Goal: Communication & Community: Answer question/provide support

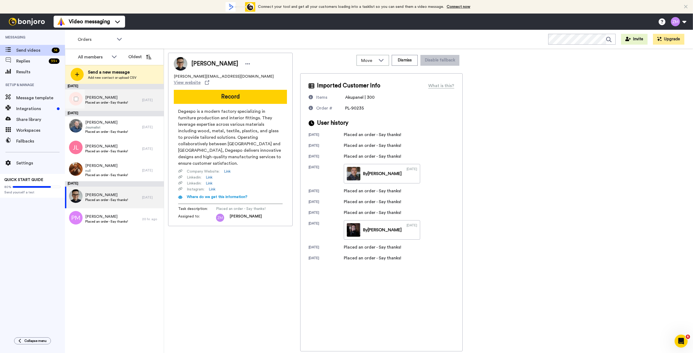
click at [129, 100] on div "Kasia Szczepanska Placed an order - Say thanks!" at bounding box center [103, 100] width 77 height 22
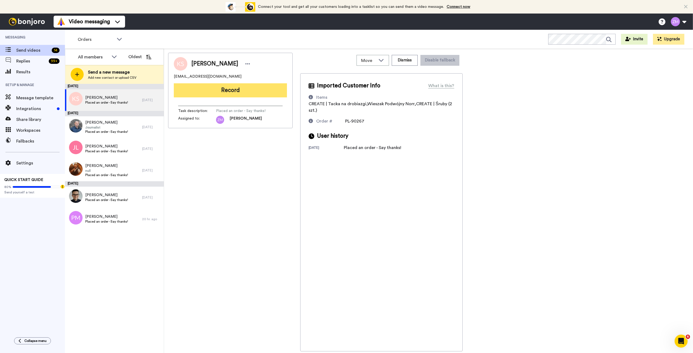
click at [230, 90] on button "Record" at bounding box center [230, 90] width 113 height 14
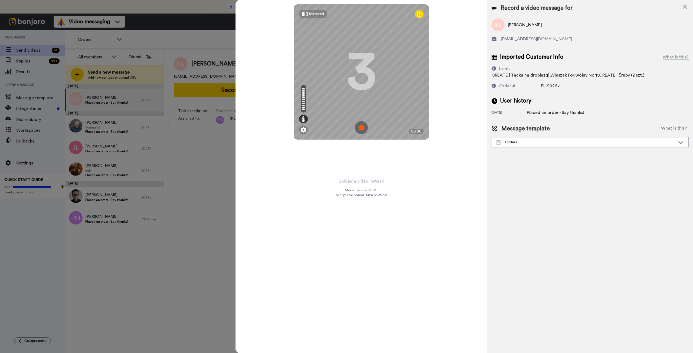
click at [361, 128] on img at bounding box center [361, 127] width 13 height 13
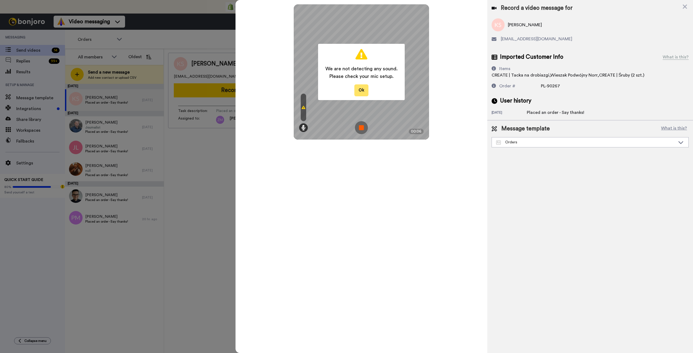
click at [362, 89] on button "Ok" at bounding box center [361, 90] width 14 height 12
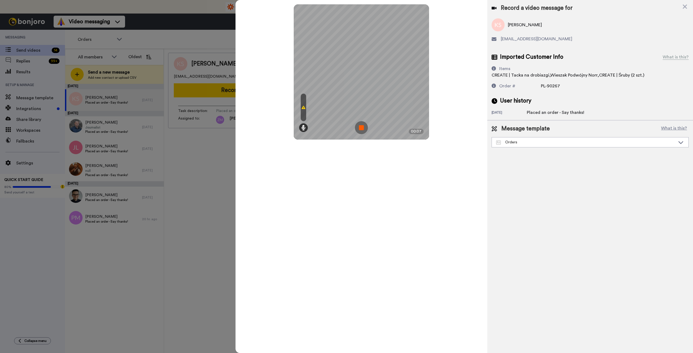
click at [361, 127] on img at bounding box center [361, 127] width 13 height 13
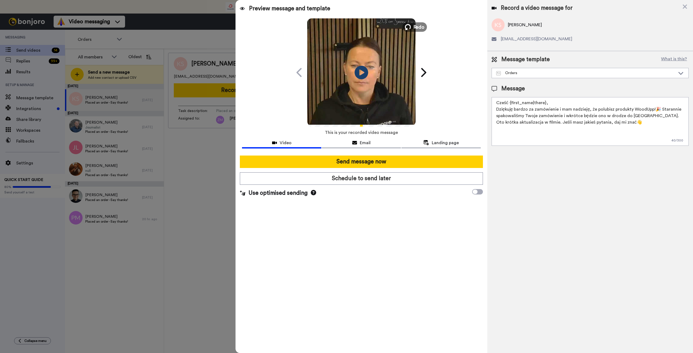
click at [414, 26] on span "Redo" at bounding box center [418, 26] width 11 height 7
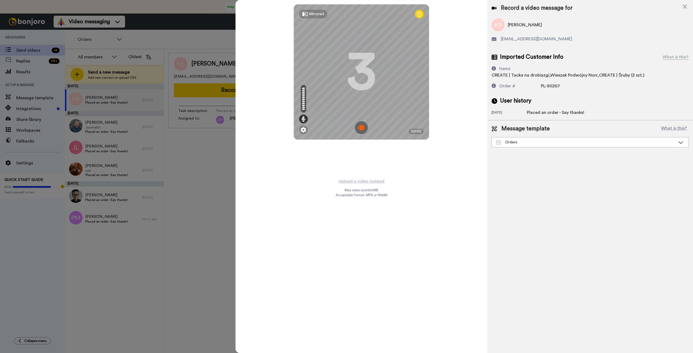
click at [361, 127] on img at bounding box center [361, 127] width 13 height 13
click at [363, 125] on img at bounding box center [361, 127] width 13 height 13
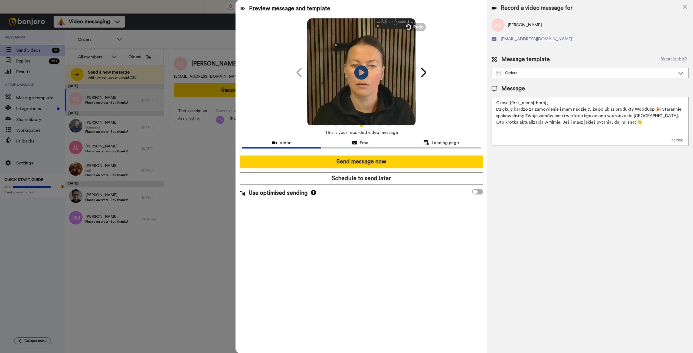
click at [360, 71] on icon "Play/Pause" at bounding box center [361, 73] width 14 height 26
click at [410, 28] on icon at bounding box center [408, 27] width 6 height 6
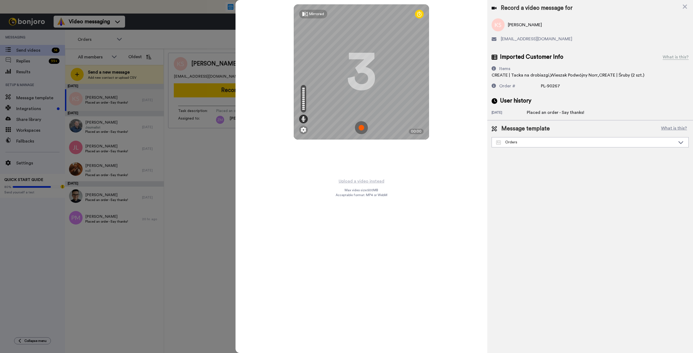
click at [359, 129] on img at bounding box center [361, 127] width 13 height 13
click at [359, 130] on img at bounding box center [361, 127] width 13 height 13
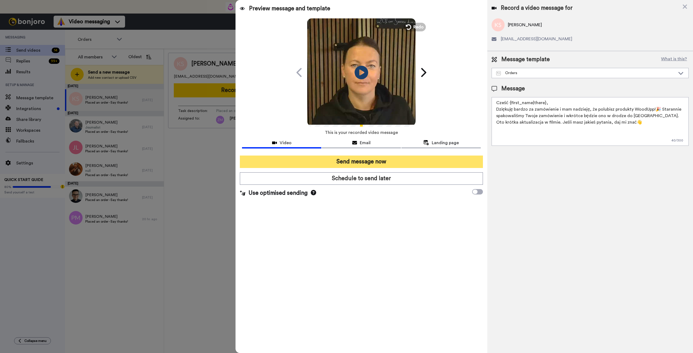
click at [428, 161] on button "Send message now" at bounding box center [361, 162] width 243 height 12
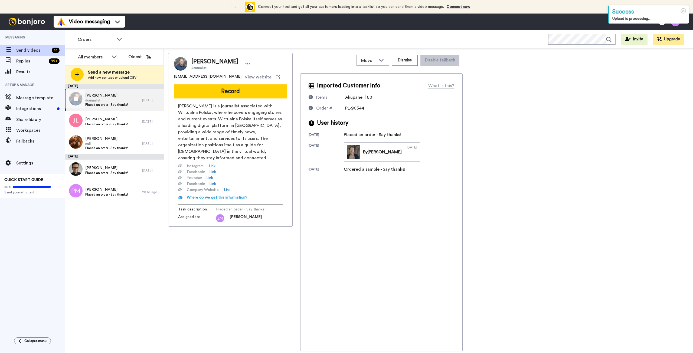
click at [120, 100] on span "Journalist" at bounding box center [106, 100] width 43 height 4
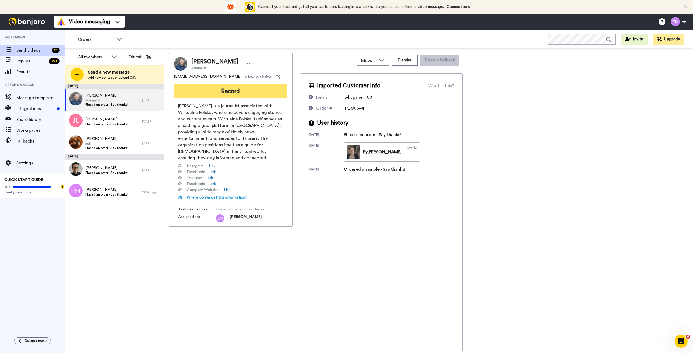
click at [223, 94] on button "Record" at bounding box center [230, 91] width 113 height 14
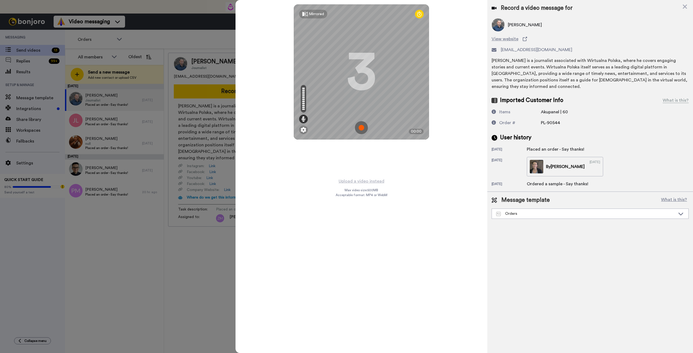
click at [361, 127] on img at bounding box center [361, 127] width 13 height 13
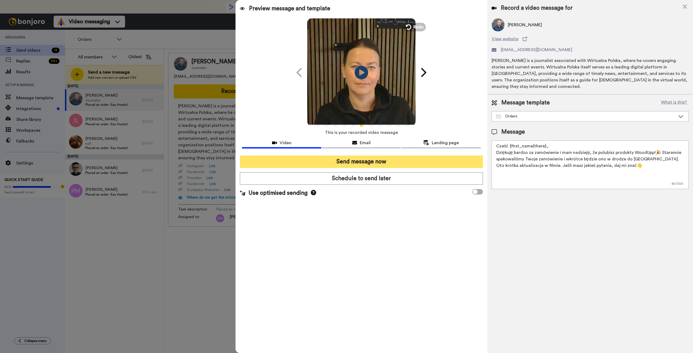
click at [415, 162] on button "Send message now" at bounding box center [361, 162] width 243 height 12
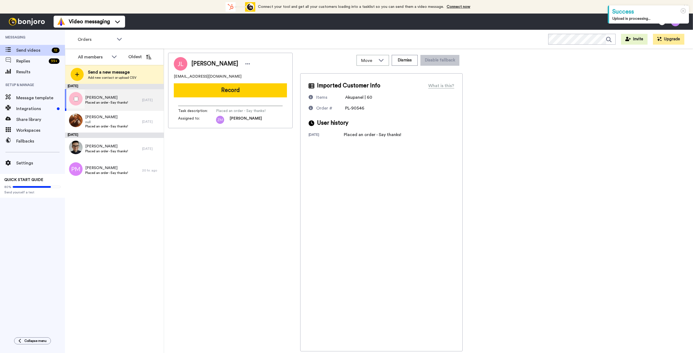
click at [123, 103] on span "Placed an order - Say thanks!" at bounding box center [106, 102] width 43 height 4
click at [244, 90] on button "Record" at bounding box center [230, 90] width 113 height 14
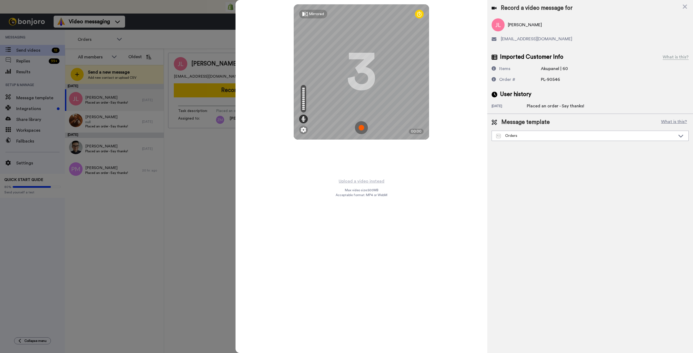
click at [360, 128] on img at bounding box center [361, 127] width 13 height 13
click at [367, 123] on img at bounding box center [361, 127] width 13 height 13
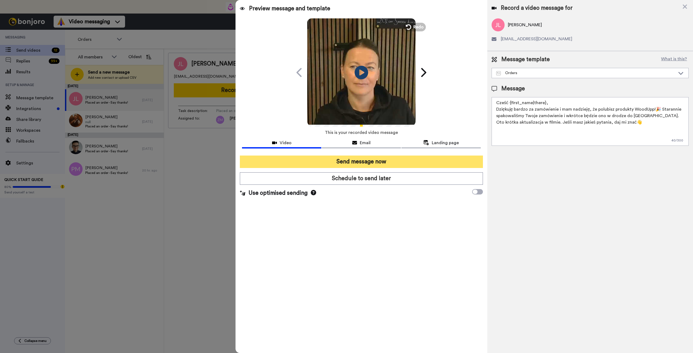
click at [411, 163] on button "Send message now" at bounding box center [361, 162] width 243 height 12
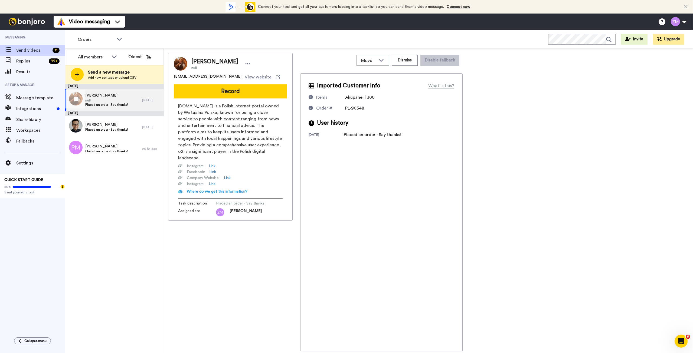
click at [130, 102] on div "Bartosz Kądziela null Placed an order - Say thanks!" at bounding box center [103, 100] width 77 height 22
click at [230, 91] on button "Record" at bounding box center [230, 91] width 113 height 14
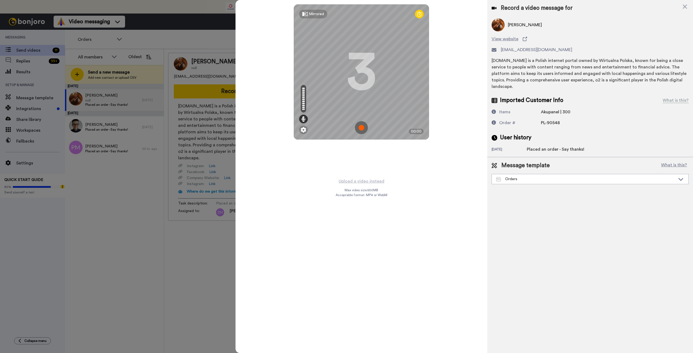
click at [362, 128] on img at bounding box center [361, 127] width 13 height 13
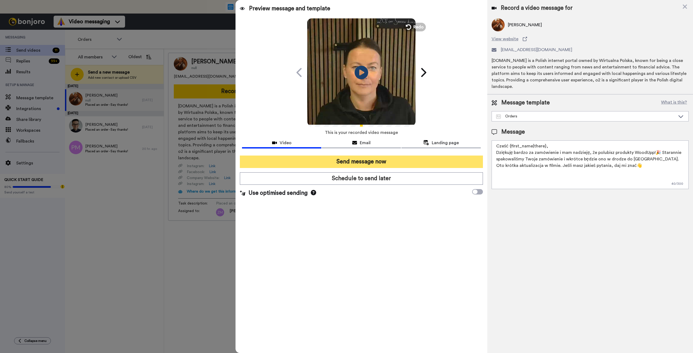
click at [406, 162] on button "Send message now" at bounding box center [361, 162] width 243 height 12
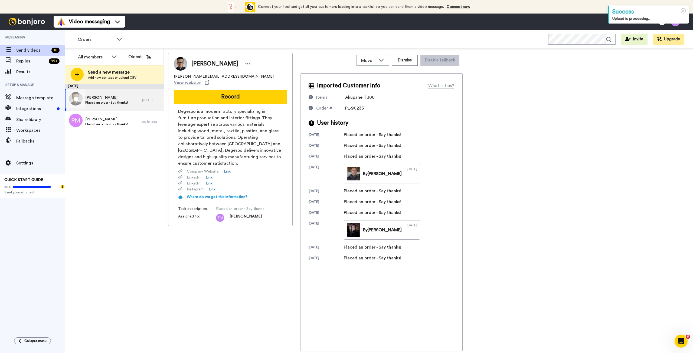
click at [103, 103] on span "Placed an order - Say thanks!" at bounding box center [106, 102] width 43 height 4
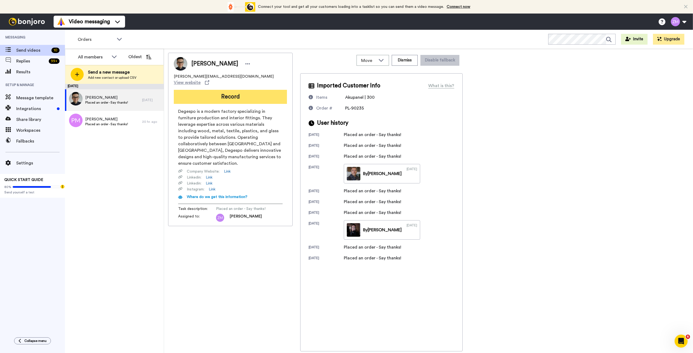
click at [238, 92] on button "Record" at bounding box center [230, 97] width 113 height 14
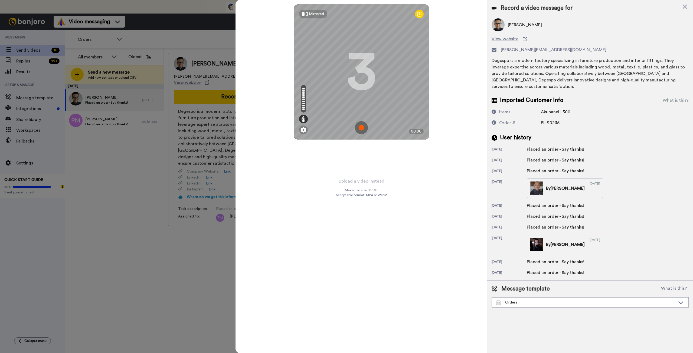
click at [362, 126] on img at bounding box center [361, 127] width 13 height 13
click at [361, 128] on img at bounding box center [361, 127] width 13 height 13
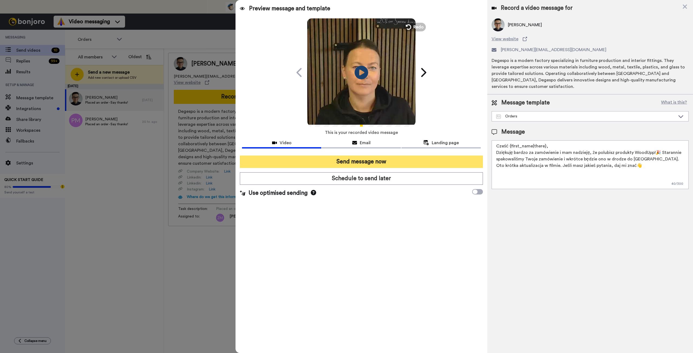
click at [393, 160] on button "Send message now" at bounding box center [361, 162] width 243 height 12
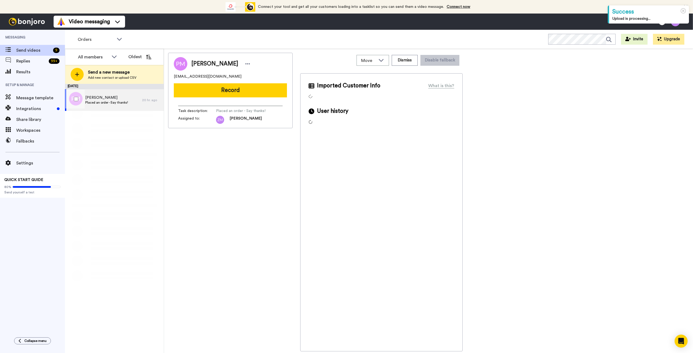
click at [112, 101] on span "Placed an order - Say thanks!" at bounding box center [106, 102] width 43 height 4
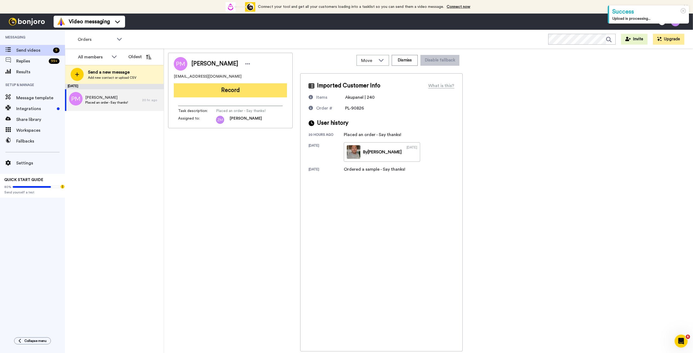
click at [234, 92] on button "Record" at bounding box center [230, 90] width 113 height 14
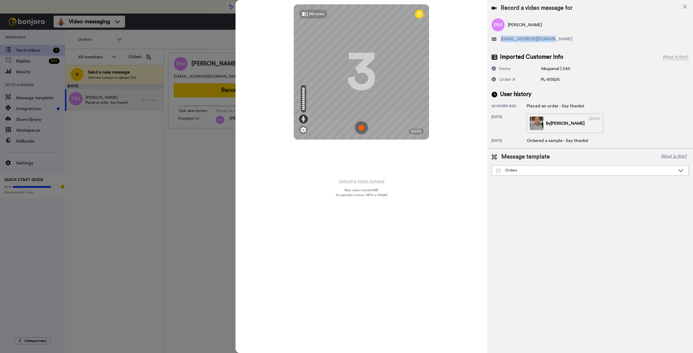
drag, startPoint x: 553, startPoint y: 38, endPoint x: 501, endPoint y: 40, distance: 52.3
click at [501, 40] on div "[EMAIL_ADDRESS][DOMAIN_NAME]" at bounding box center [590, 39] width 197 height 6
copy span "[EMAIL_ADDRESS][DOMAIN_NAME]"
click at [361, 126] on img at bounding box center [361, 127] width 13 height 13
click at [362, 123] on img at bounding box center [361, 127] width 13 height 13
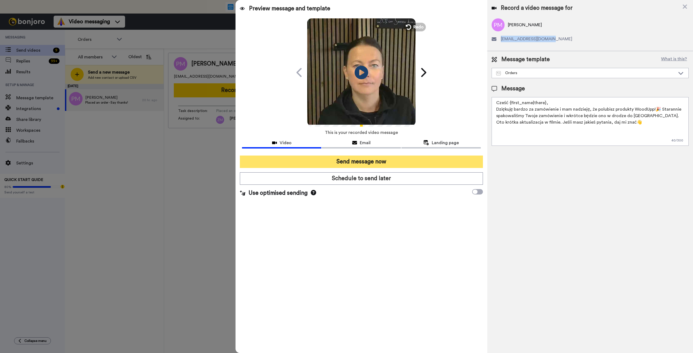
click at [407, 163] on button "Send message now" at bounding box center [361, 162] width 243 height 12
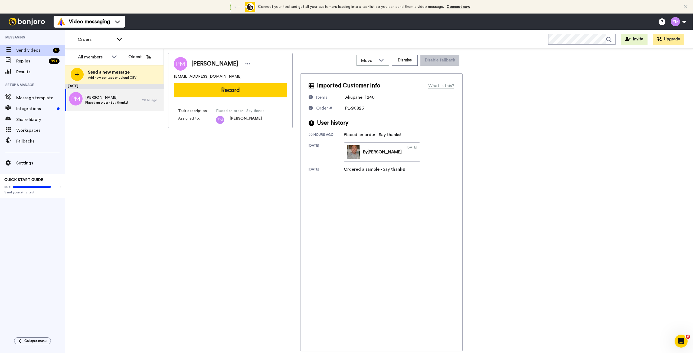
click at [120, 40] on icon at bounding box center [119, 38] width 6 height 5
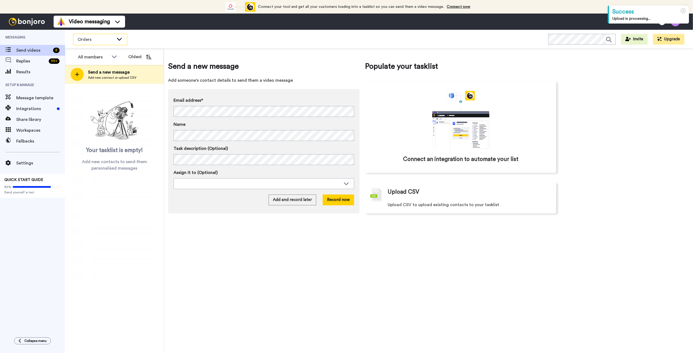
click at [122, 38] on icon at bounding box center [119, 38] width 6 height 5
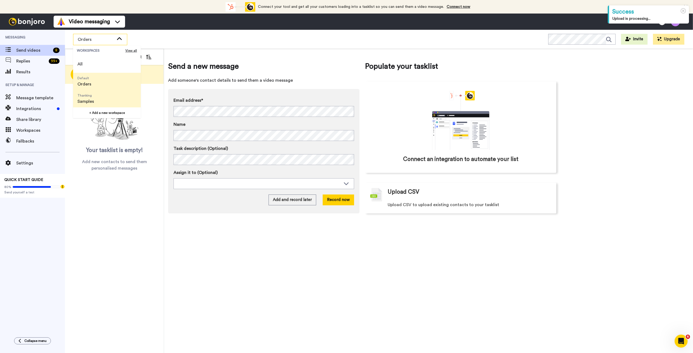
click at [104, 99] on li "Thanking Samples" at bounding box center [107, 98] width 68 height 17
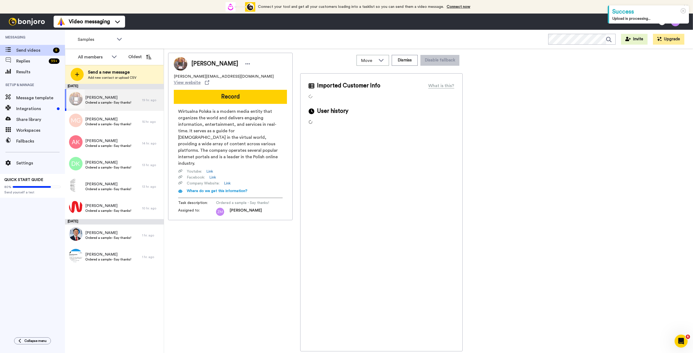
click at [103, 99] on span "Magdalena Hardy" at bounding box center [108, 97] width 46 height 5
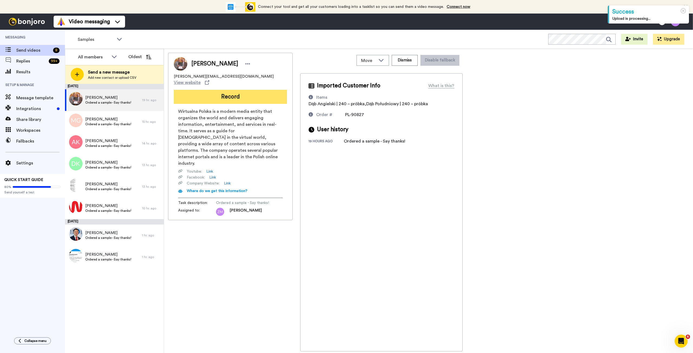
click at [229, 94] on button "Record" at bounding box center [230, 97] width 113 height 14
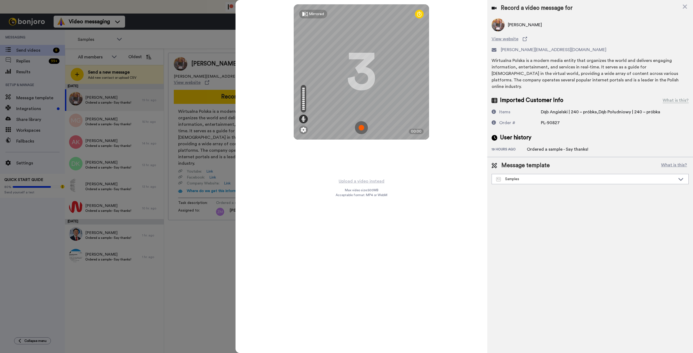
click at [361, 126] on img at bounding box center [361, 127] width 13 height 13
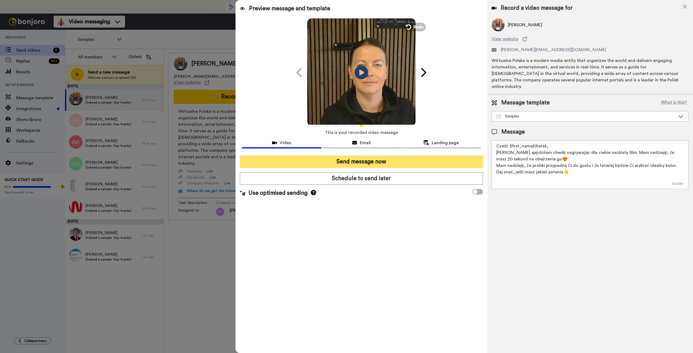
click at [392, 162] on button "Send message now" at bounding box center [361, 162] width 243 height 12
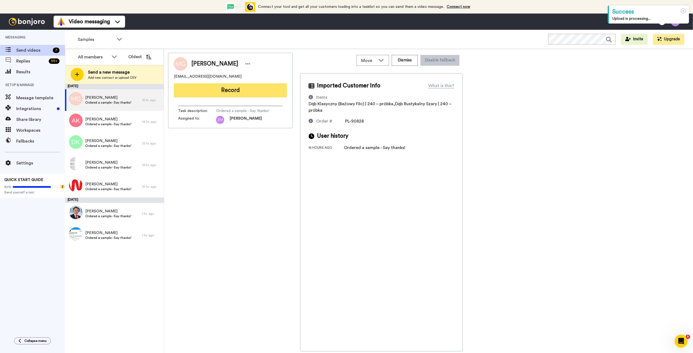
click at [232, 90] on button "Record" at bounding box center [230, 90] width 113 height 14
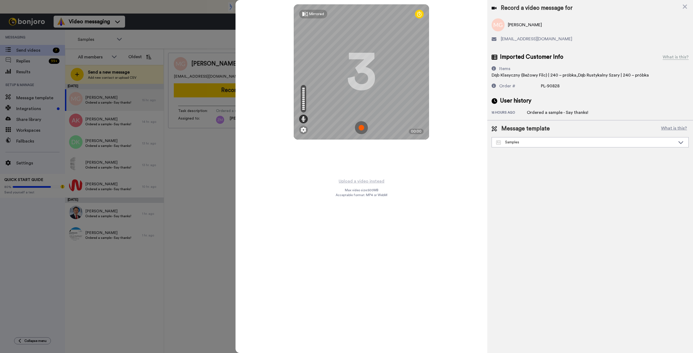
click at [363, 128] on img at bounding box center [361, 127] width 13 height 13
click at [366, 122] on img at bounding box center [361, 127] width 13 height 13
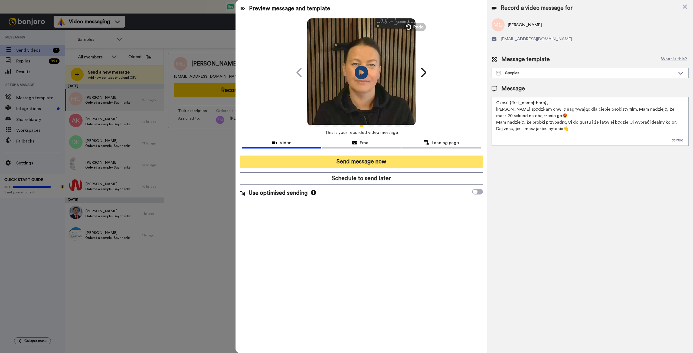
click at [387, 161] on button "Send message now" at bounding box center [361, 162] width 243 height 12
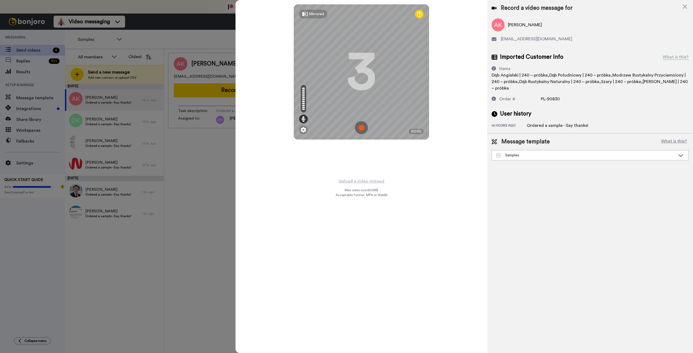
click at [360, 127] on img at bounding box center [361, 127] width 13 height 13
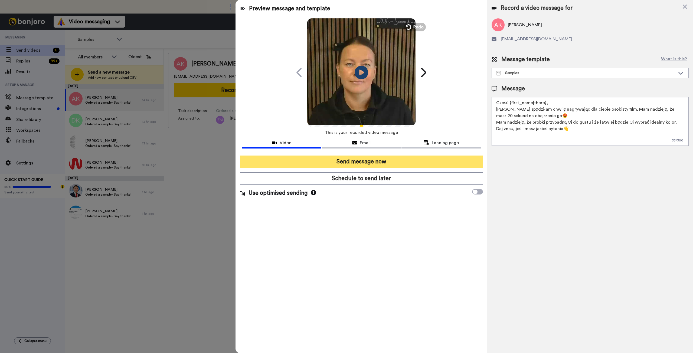
click at [374, 163] on button "Send message now" at bounding box center [361, 162] width 243 height 12
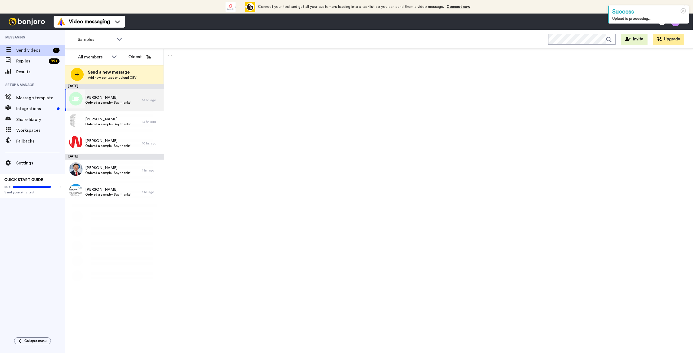
click at [110, 99] on span "Dariusz Kondracki" at bounding box center [108, 97] width 46 height 5
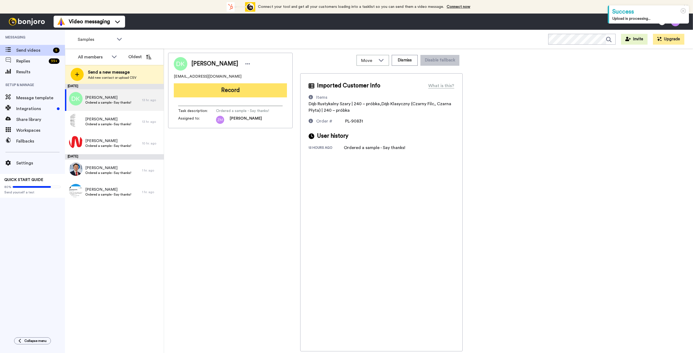
click at [222, 92] on button "Record" at bounding box center [230, 90] width 113 height 14
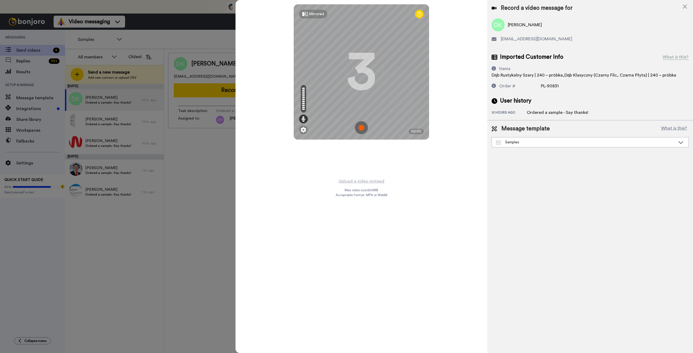
click at [362, 127] on img at bounding box center [361, 127] width 13 height 13
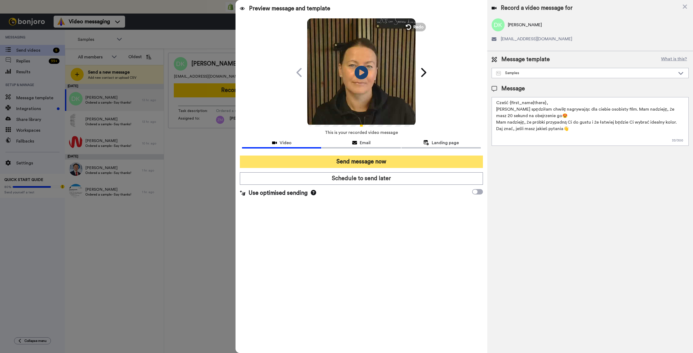
click at [430, 164] on button "Send message now" at bounding box center [361, 162] width 243 height 12
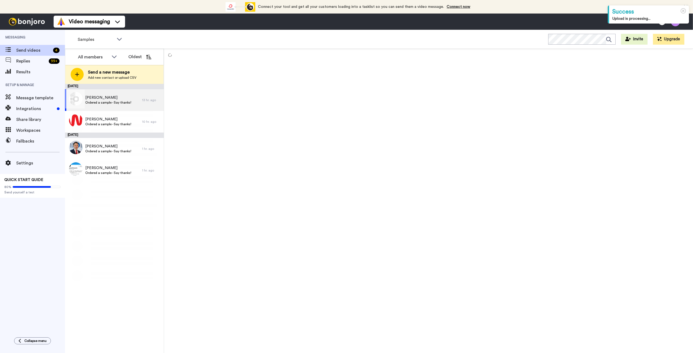
click at [106, 99] on span "[PERSON_NAME]" at bounding box center [108, 97] width 46 height 5
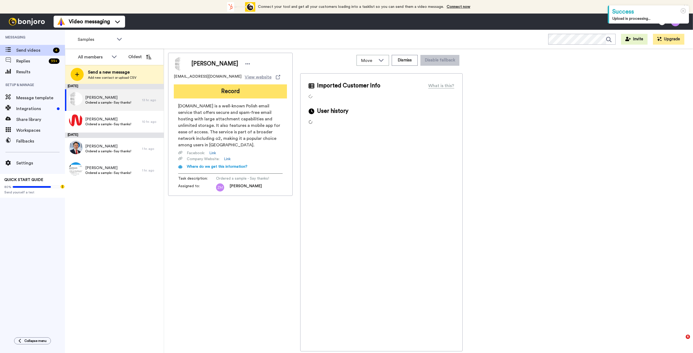
click at [243, 88] on button "Record" at bounding box center [230, 91] width 113 height 14
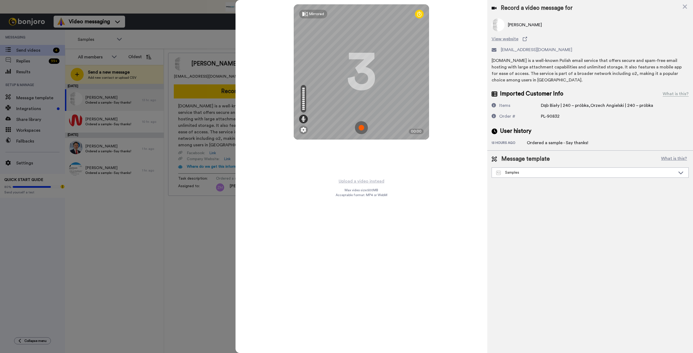
click at [360, 128] on img at bounding box center [361, 127] width 13 height 13
click at [359, 129] on img at bounding box center [361, 127] width 13 height 13
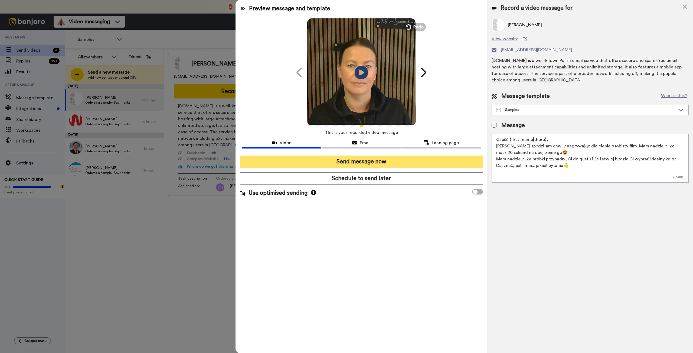
click at [394, 162] on button "Send message now" at bounding box center [361, 162] width 243 height 12
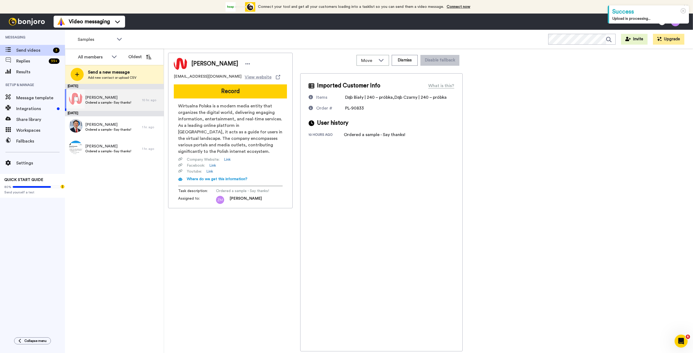
click at [96, 104] on span "Ordered a sample - Say thanks!" at bounding box center [108, 102] width 46 height 4
click at [250, 90] on button "Record" at bounding box center [230, 91] width 113 height 14
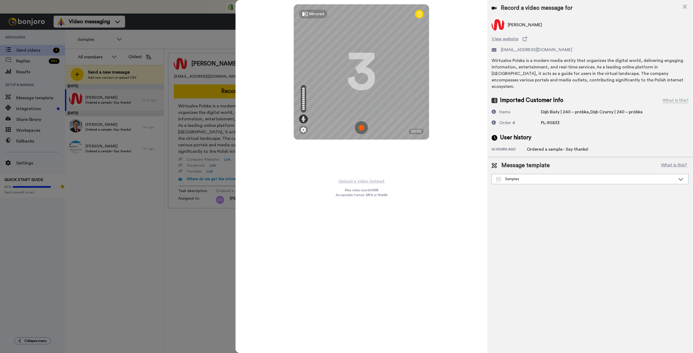
click at [362, 126] on img at bounding box center [361, 127] width 13 height 13
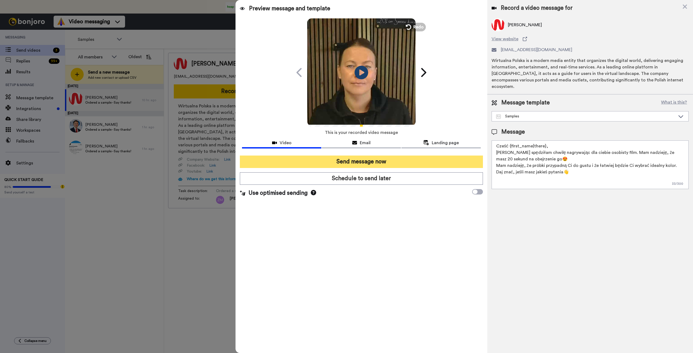
click at [409, 159] on button "Send message now" at bounding box center [361, 162] width 243 height 12
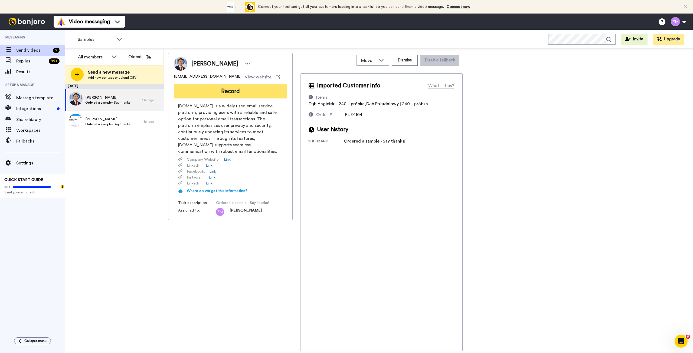
click at [238, 95] on button "Record" at bounding box center [230, 91] width 113 height 14
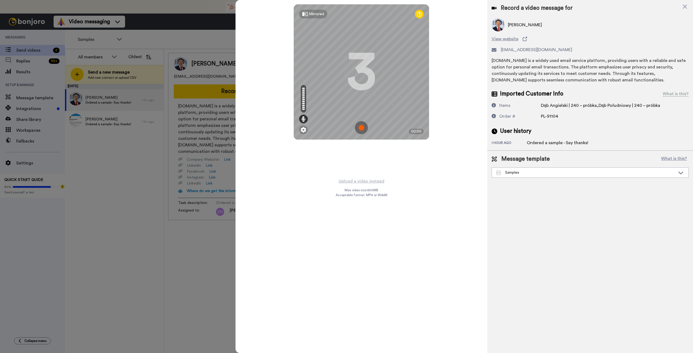
click at [360, 129] on img at bounding box center [361, 127] width 13 height 13
click at [366, 123] on img at bounding box center [361, 127] width 13 height 13
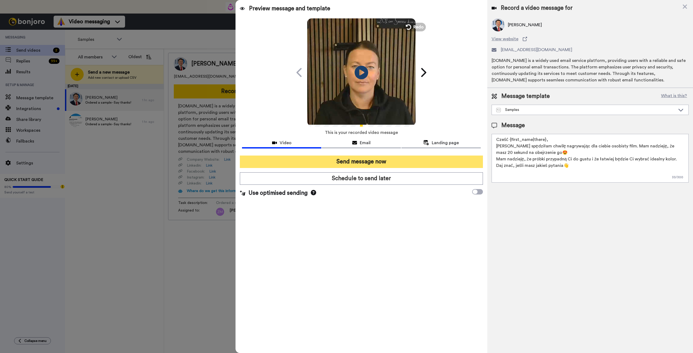
click at [389, 162] on button "Send message now" at bounding box center [361, 162] width 243 height 12
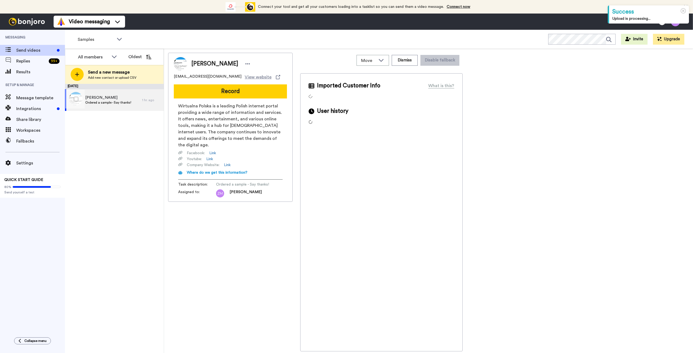
click at [114, 99] on span "[PERSON_NAME]" at bounding box center [108, 97] width 46 height 5
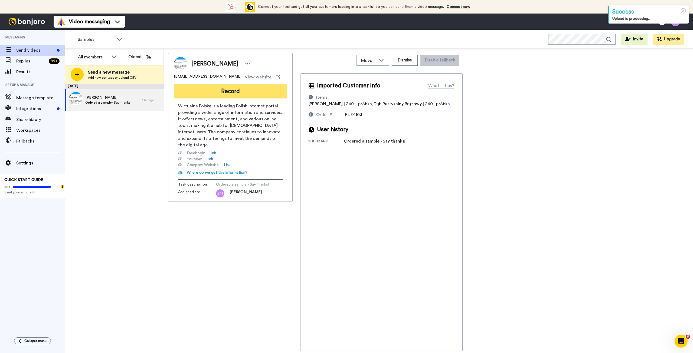
click at [247, 90] on button "Record" at bounding box center [230, 91] width 113 height 14
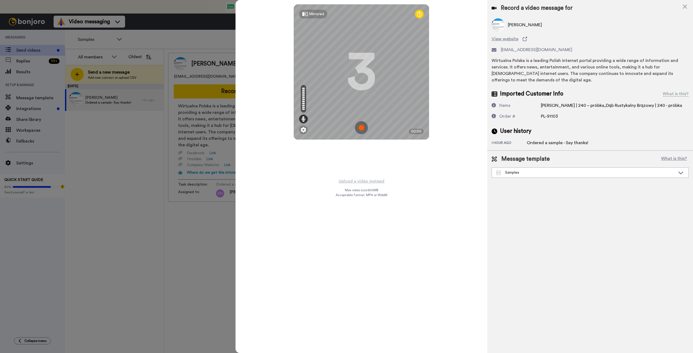
click at [361, 128] on img at bounding box center [361, 127] width 13 height 13
click at [365, 126] on img at bounding box center [361, 127] width 13 height 13
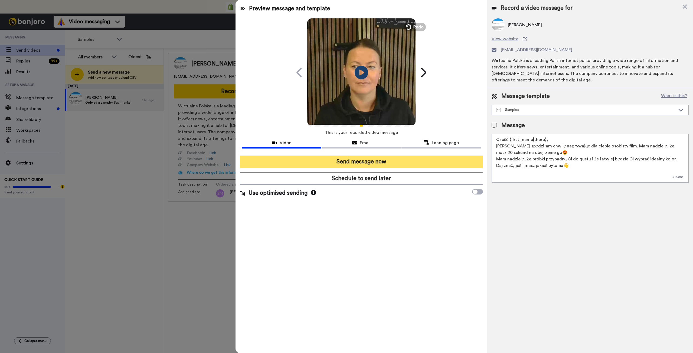
click at [416, 162] on button "Send message now" at bounding box center [361, 162] width 243 height 12
